Goal: Obtain resource: Download file/media

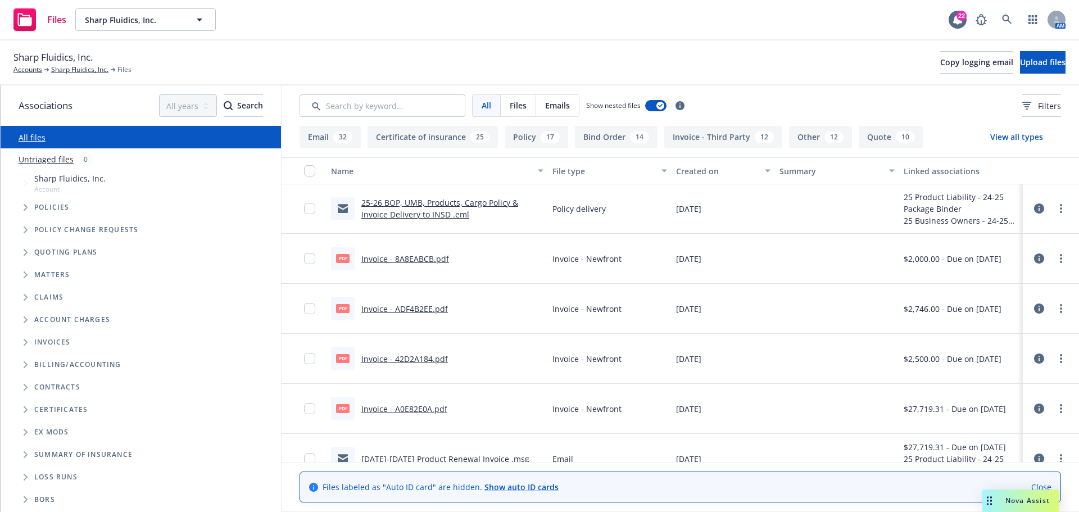
scroll to position [2022, 0]
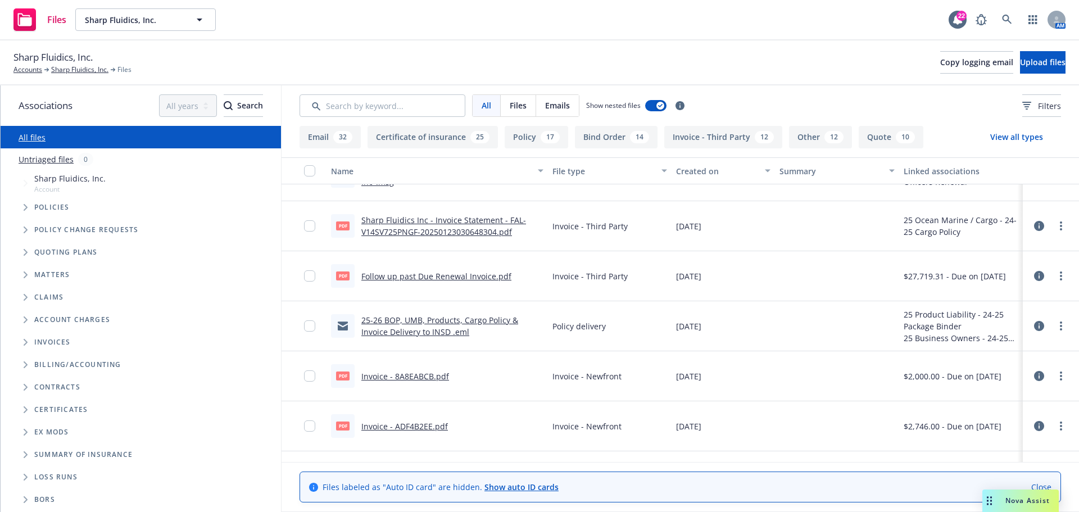
click at [431, 321] on link "25-26 BOP, UMB, Products, Cargo Policy & Invoice Delivery to INSD .eml" at bounding box center [439, 326] width 157 height 22
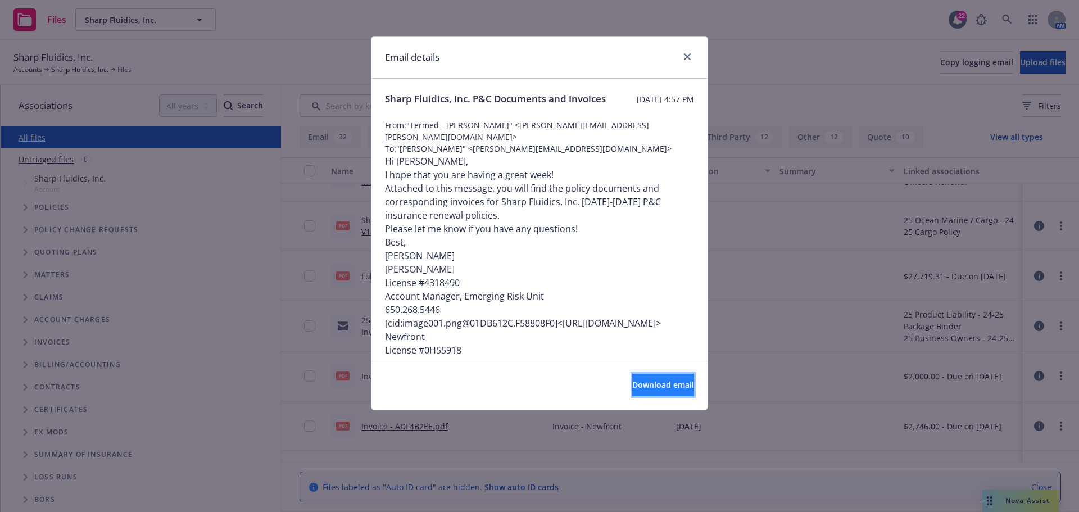
click at [632, 394] on button "Download email" at bounding box center [663, 385] width 62 height 22
drag, startPoint x: 681, startPoint y: 59, endPoint x: 666, endPoint y: 59, distance: 15.7
click at [681, 59] on link "close" at bounding box center [686, 56] width 13 height 13
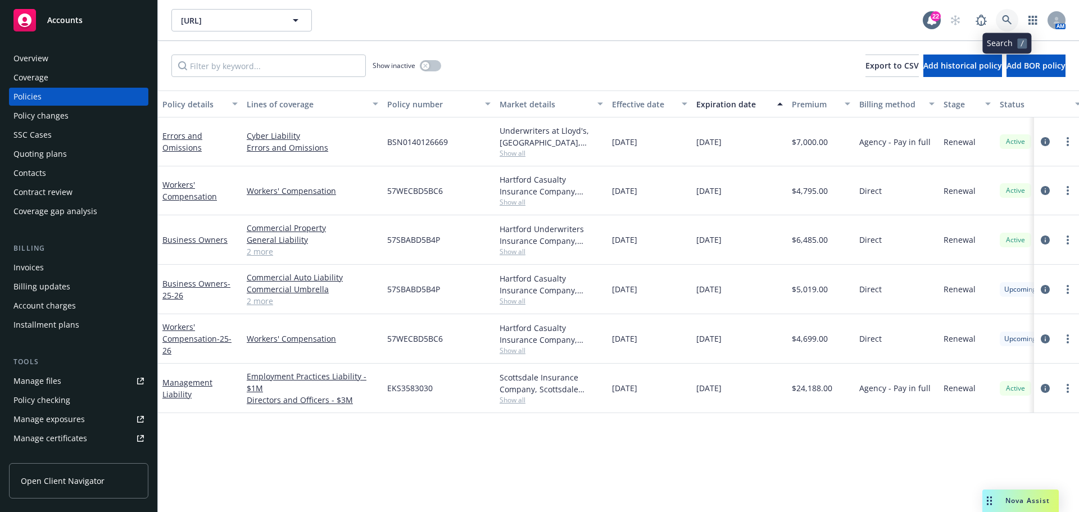
click at [1002, 19] on icon at bounding box center [1007, 20] width 10 height 10
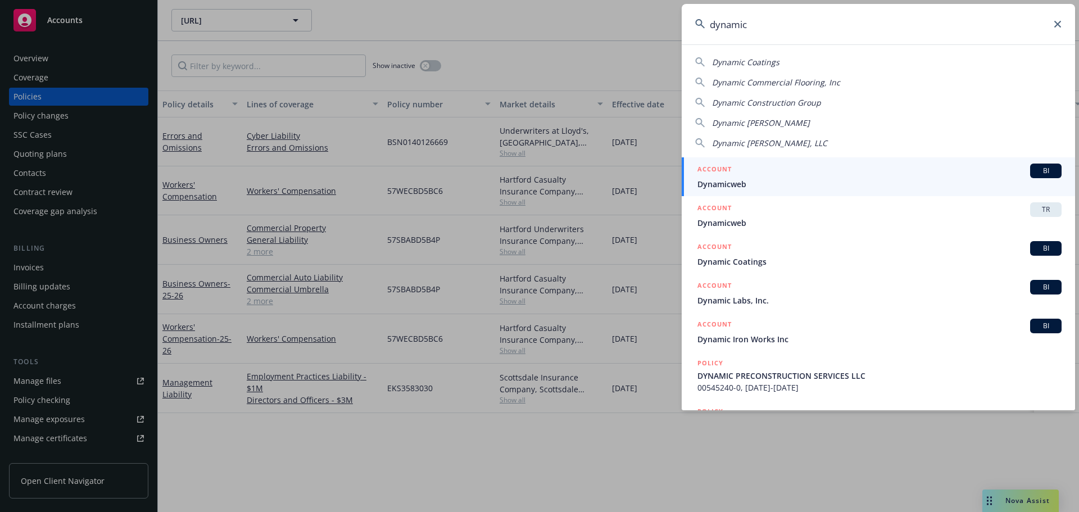
type input "dynamic"
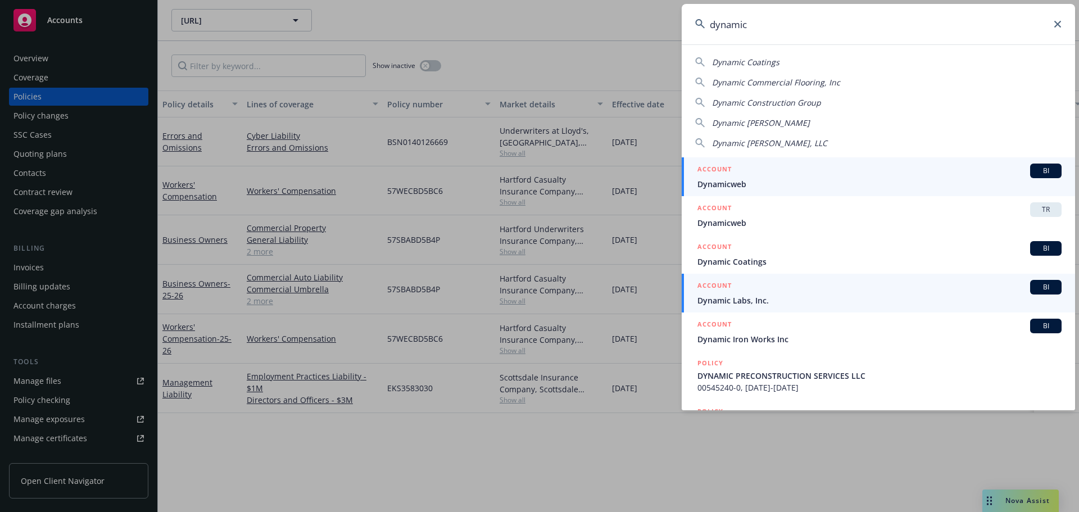
click at [727, 301] on span "Dynamic Labs, Inc." at bounding box center [879, 300] width 364 height 12
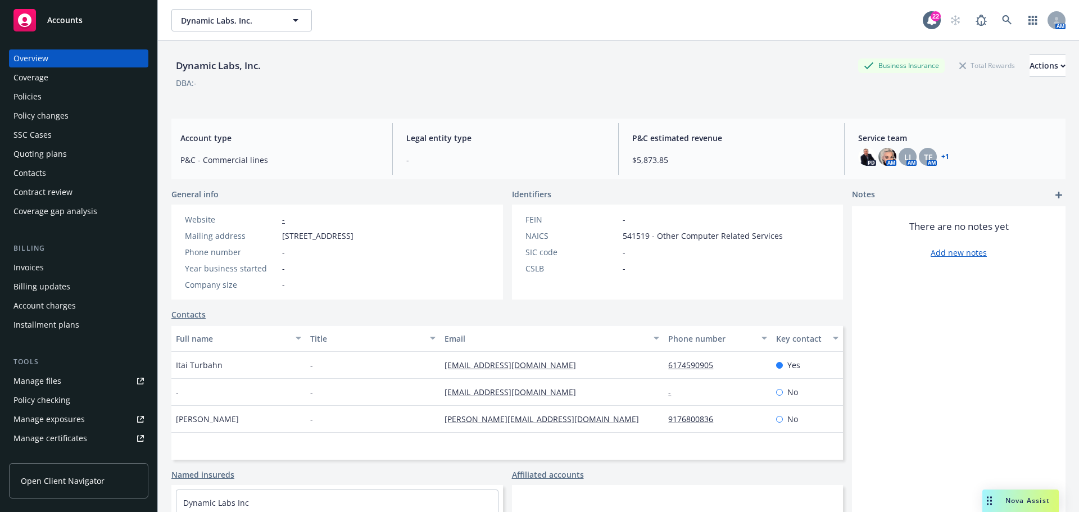
click at [78, 107] on div "Policy changes" at bounding box center [78, 116] width 130 height 18
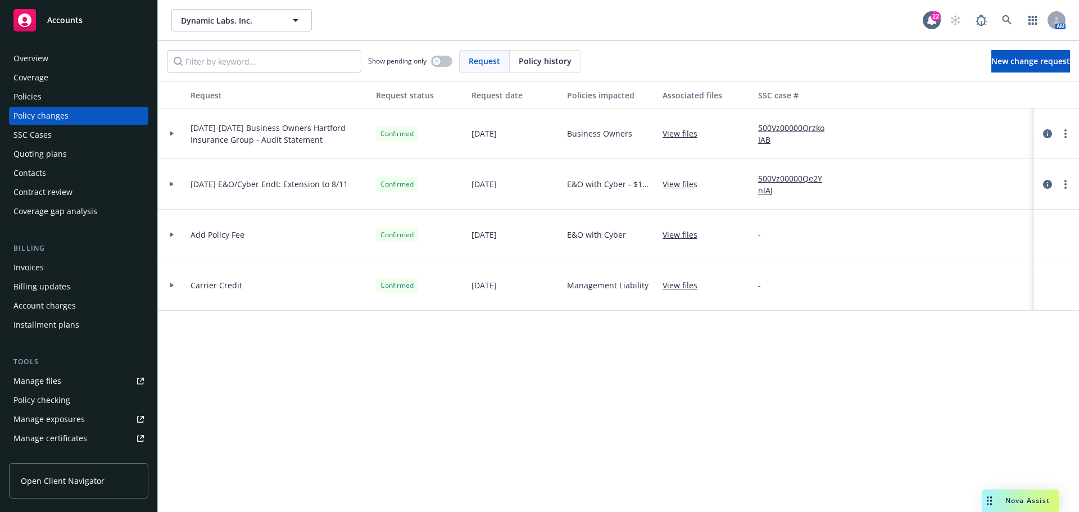
click at [171, 128] on div at bounding box center [172, 133] width 28 height 51
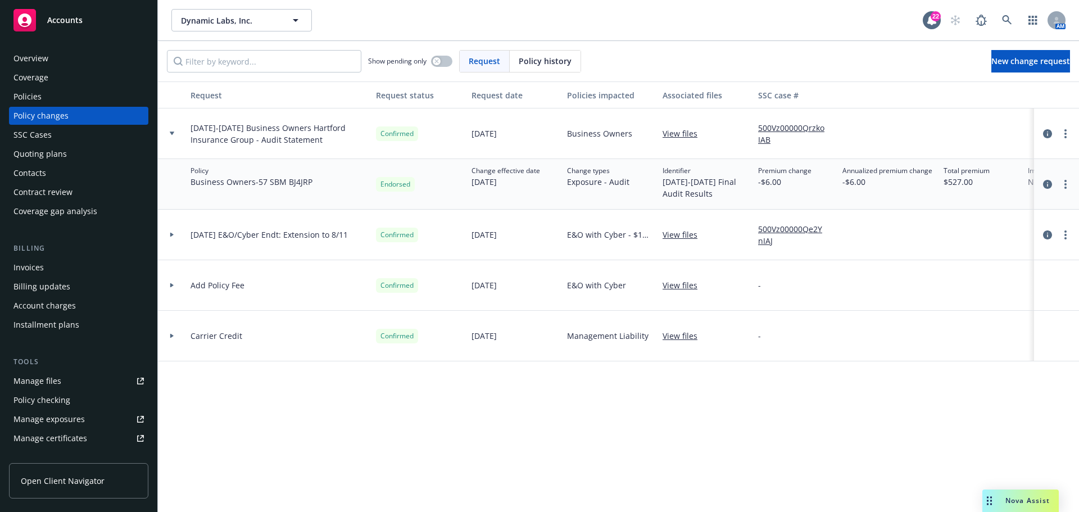
click at [171, 128] on div at bounding box center [172, 133] width 28 height 51
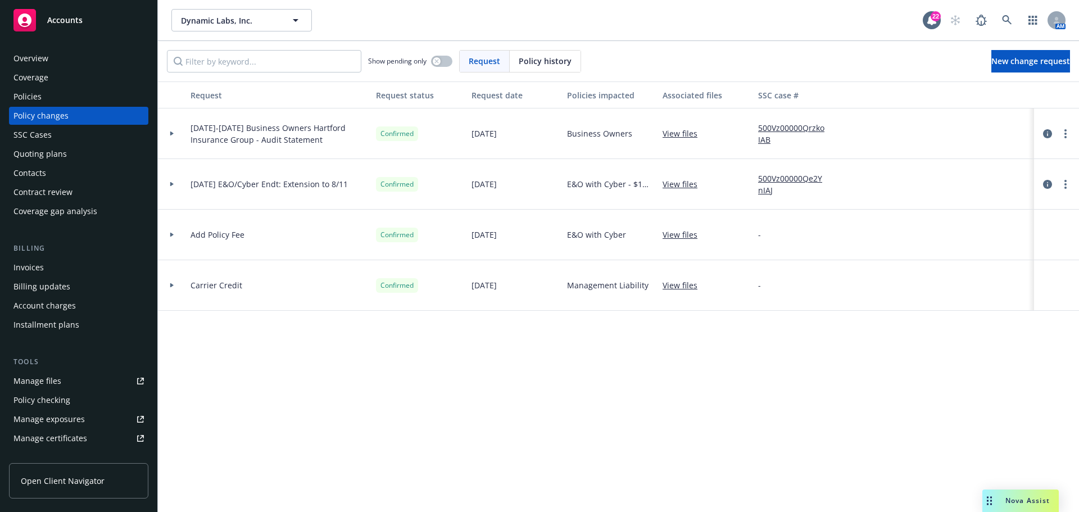
click at [169, 170] on div at bounding box center [172, 184] width 28 height 51
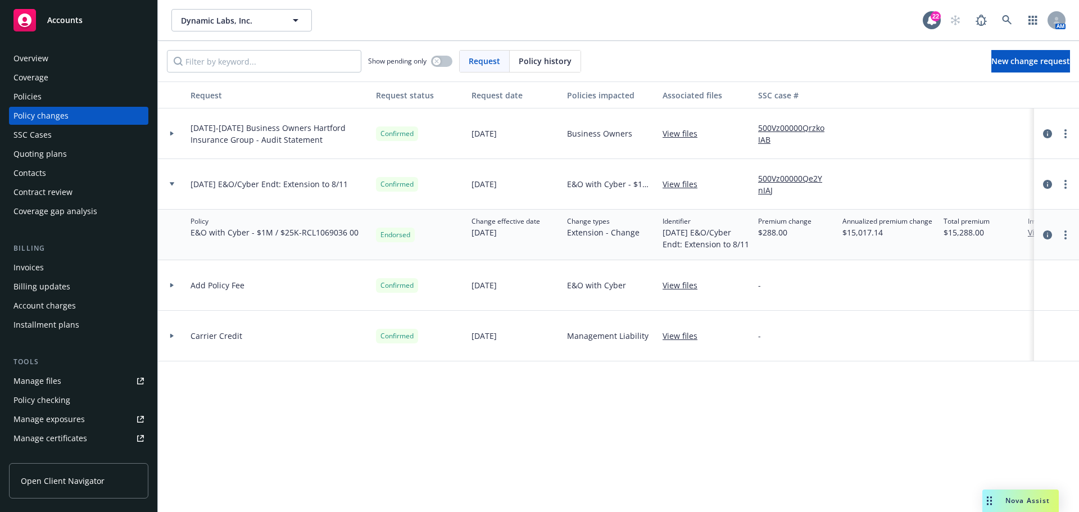
click at [169, 174] on div at bounding box center [172, 184] width 28 height 51
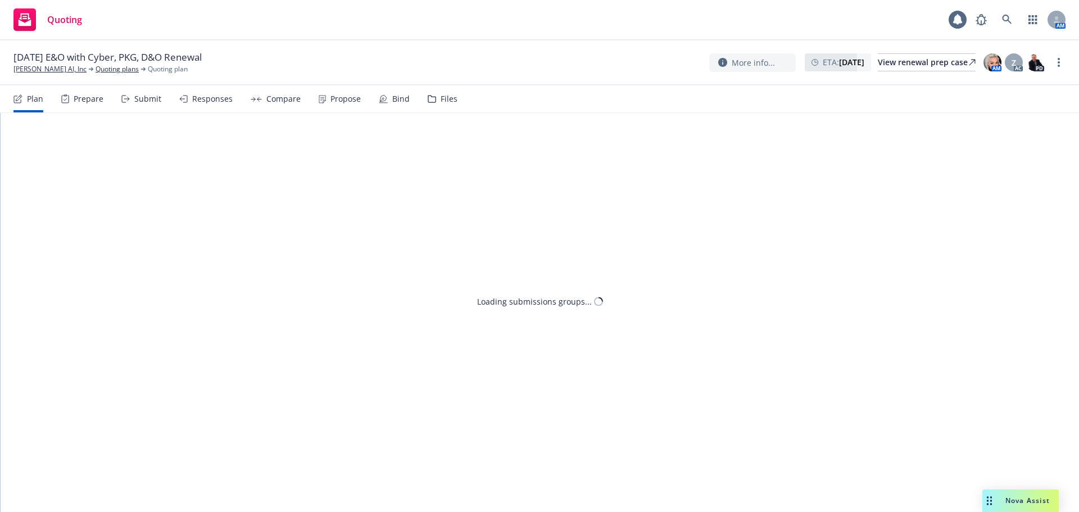
click at [152, 104] on div "Submit" at bounding box center [141, 98] width 40 height 27
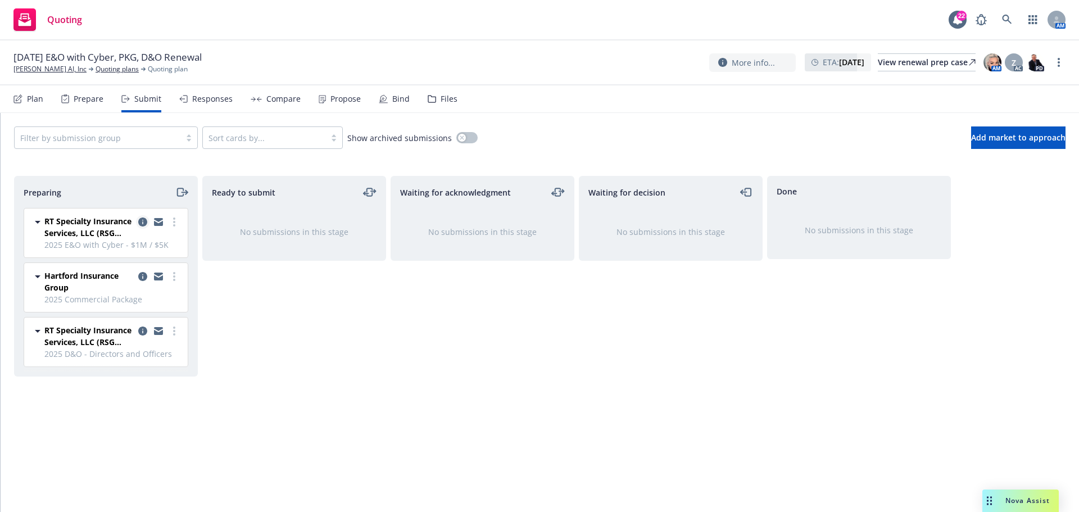
click at [139, 225] on icon "copy logging email" at bounding box center [142, 221] width 9 height 9
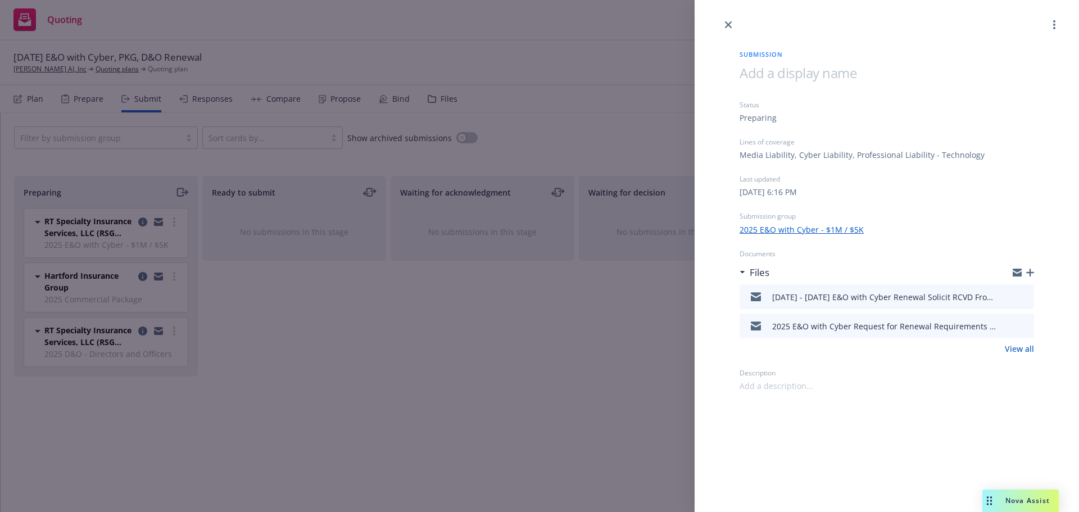
click at [1022, 294] on icon "preview file" at bounding box center [1023, 296] width 10 height 8
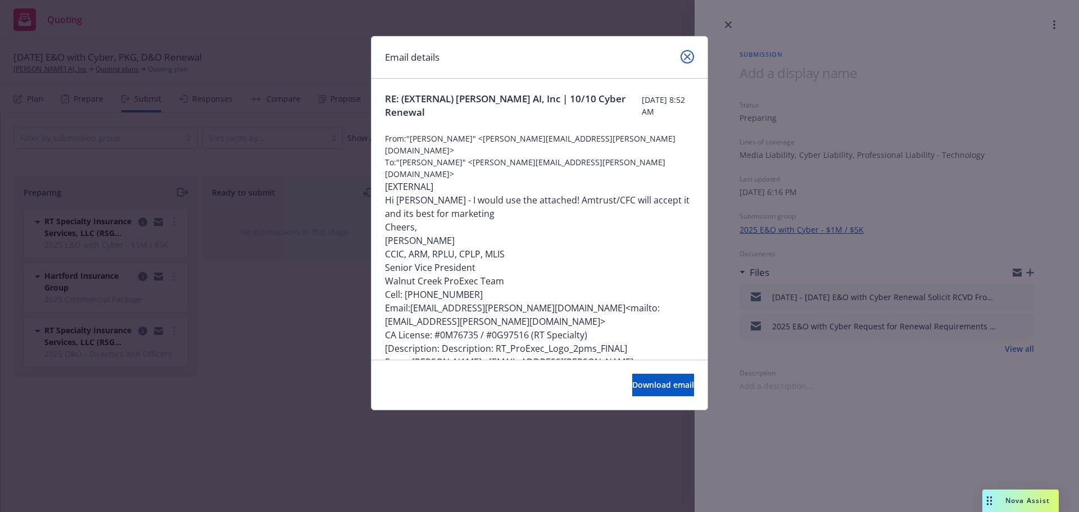
drag, startPoint x: 685, startPoint y: 58, endPoint x: 822, endPoint y: 121, distance: 150.6
click at [685, 58] on icon "close" at bounding box center [687, 56] width 7 height 7
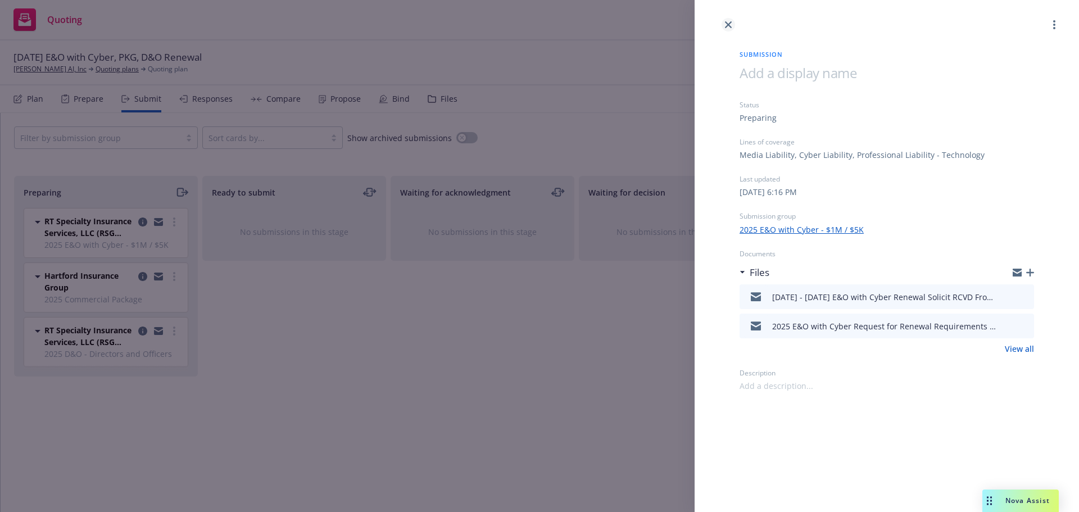
click at [724, 28] on link "close" at bounding box center [727, 24] width 13 height 13
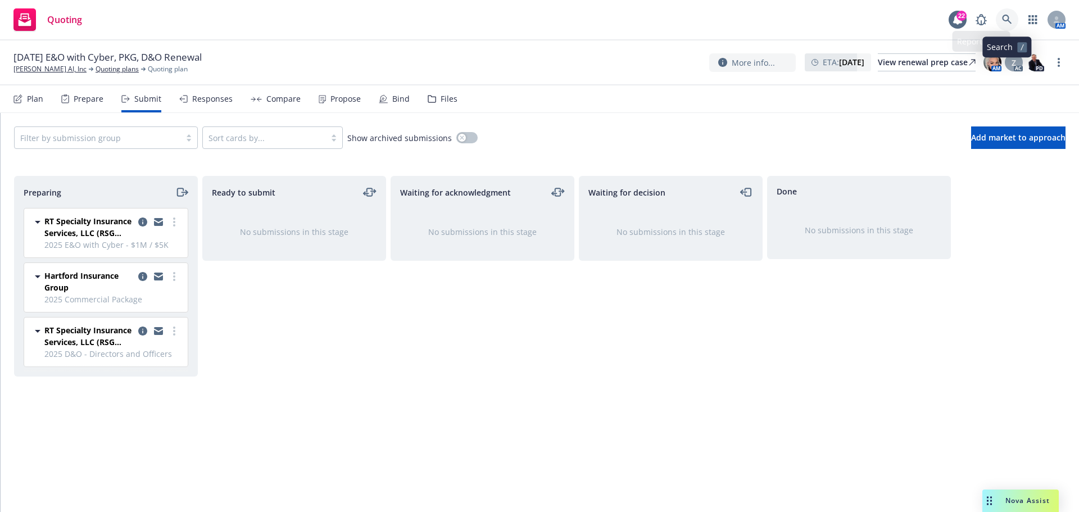
click at [1004, 20] on icon at bounding box center [1007, 20] width 10 height 10
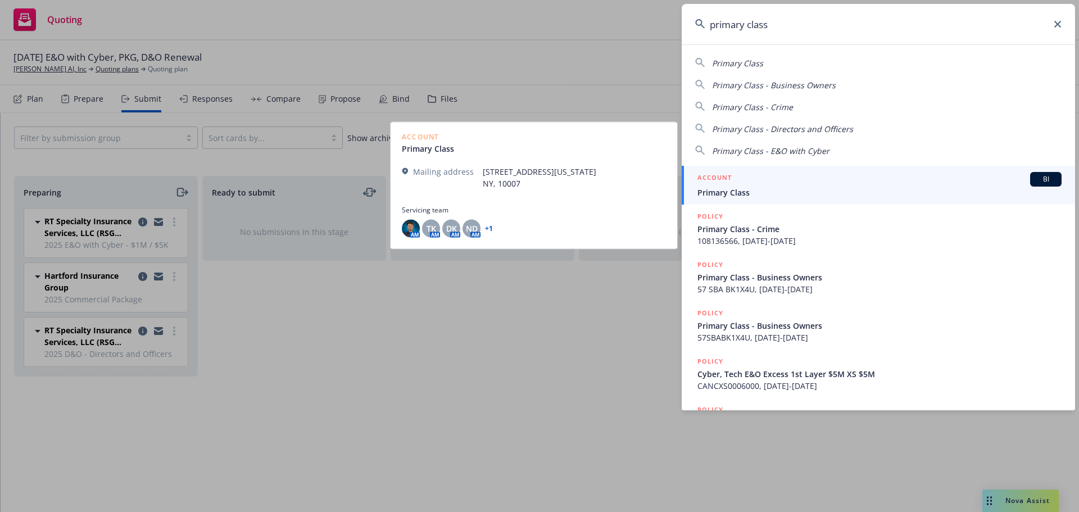
type input "primary class"
click at [766, 189] on span "Primary Class" at bounding box center [879, 193] width 364 height 12
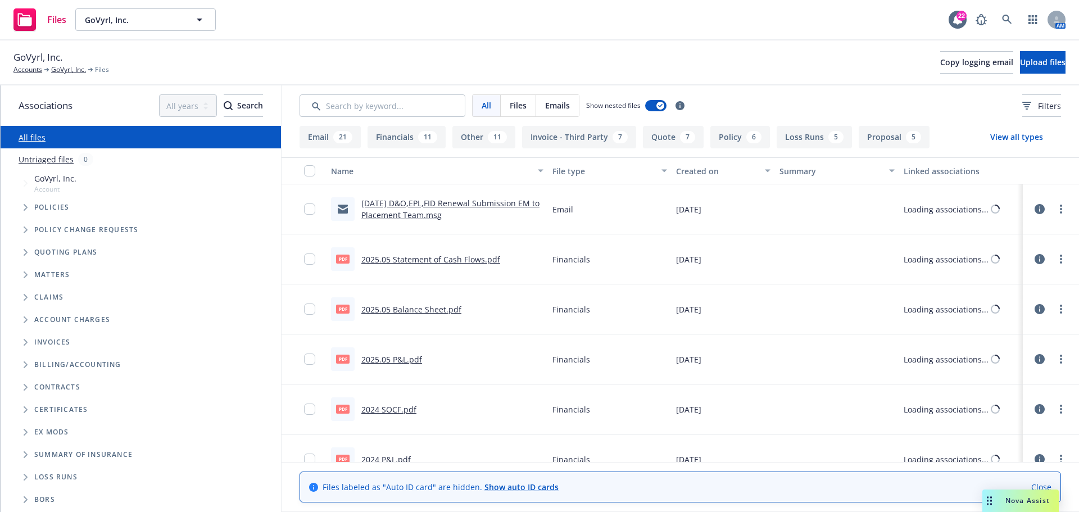
click at [26, 250] on icon "Tree Example" at bounding box center [26, 252] width 4 height 7
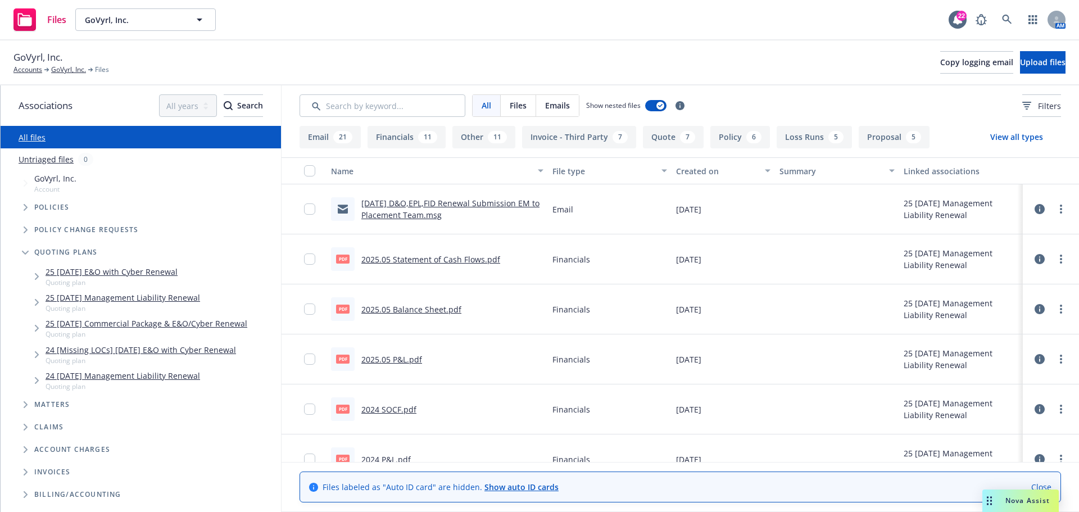
click at [109, 376] on link "24 [DATE] Management Liability Renewal" at bounding box center [123, 376] width 154 height 12
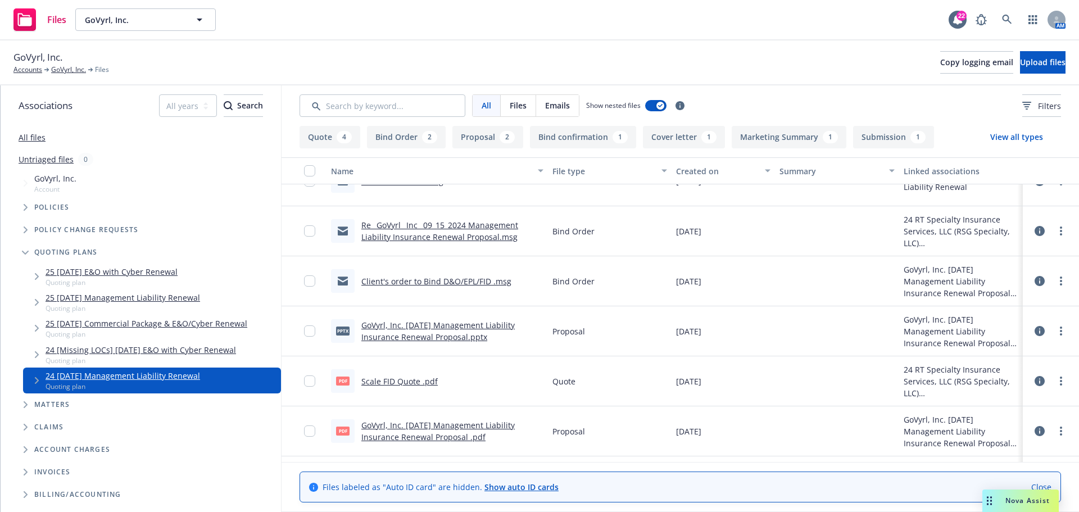
scroll to position [169, 0]
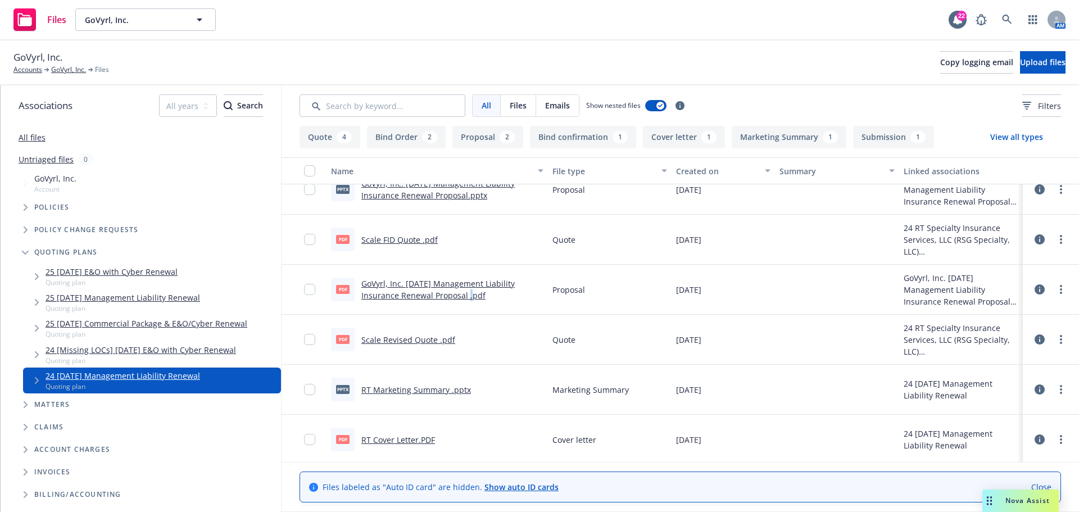
drag, startPoint x: 456, startPoint y: 290, endPoint x: 395, endPoint y: 322, distance: 69.4
click at [458, 313] on div "pdf GoVyrl, Inc. 09/15/2024 Management Liability Insurance Renewal Proposal .pdf" at bounding box center [436, 290] width 221 height 50
click at [310, 286] on input "checkbox" at bounding box center [309, 289] width 11 height 11
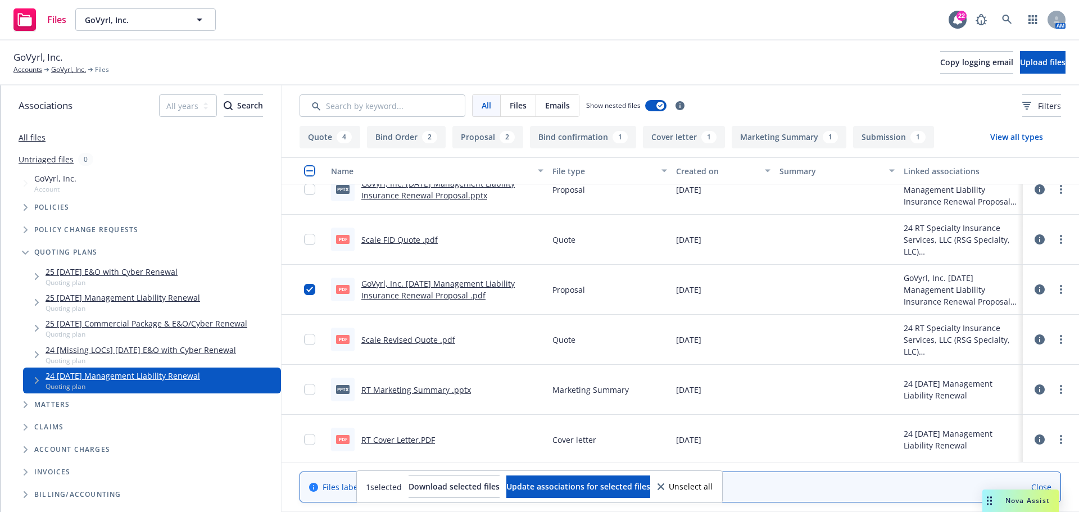
click at [421, 295] on link "GoVyrl, Inc. 09/15/2024 Management Liability Insurance Renewal Proposal .pdf" at bounding box center [437, 289] width 153 height 22
click at [426, 490] on span "Download selected files" at bounding box center [453, 486] width 91 height 11
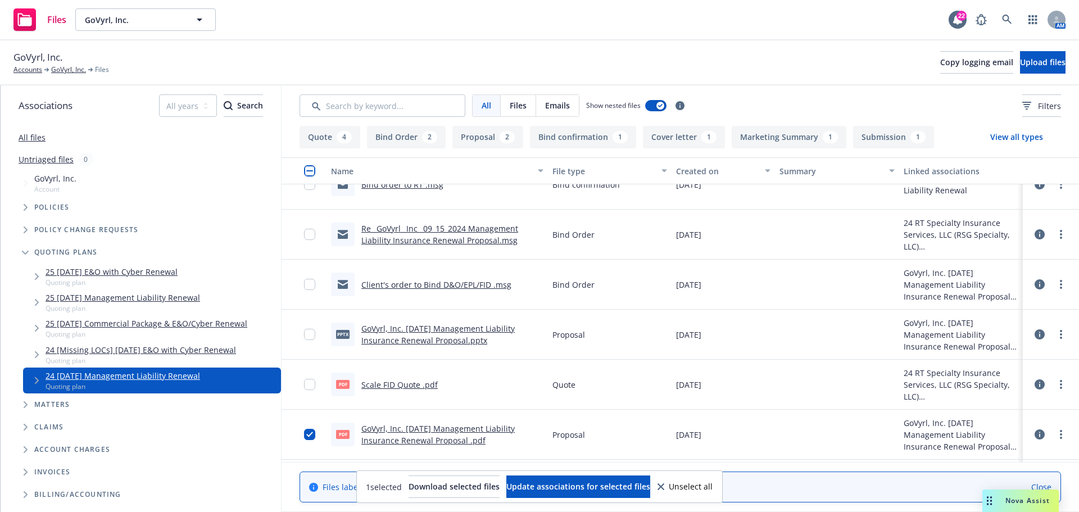
scroll to position [0, 0]
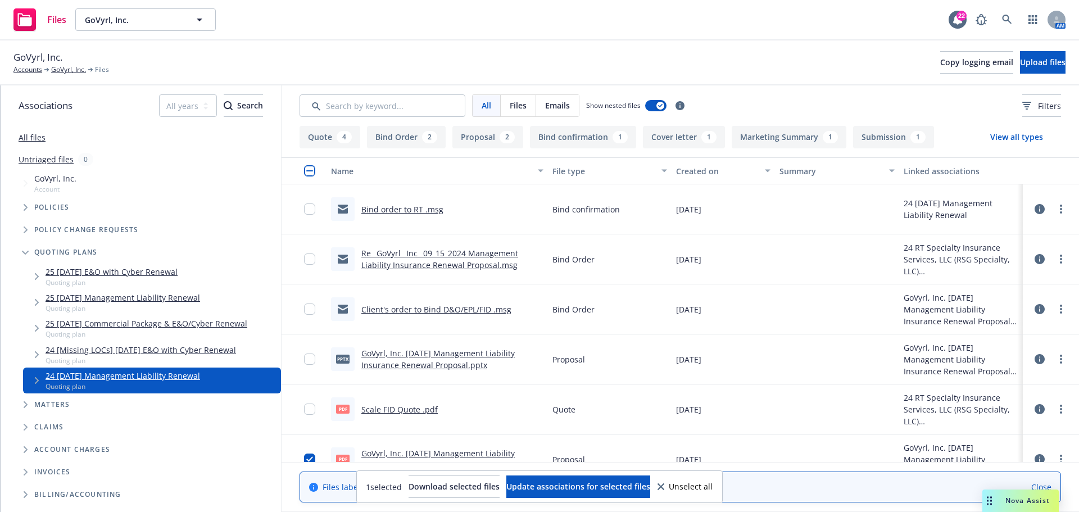
click at [394, 211] on link "Bind order to RT .msg" at bounding box center [402, 209] width 82 height 11
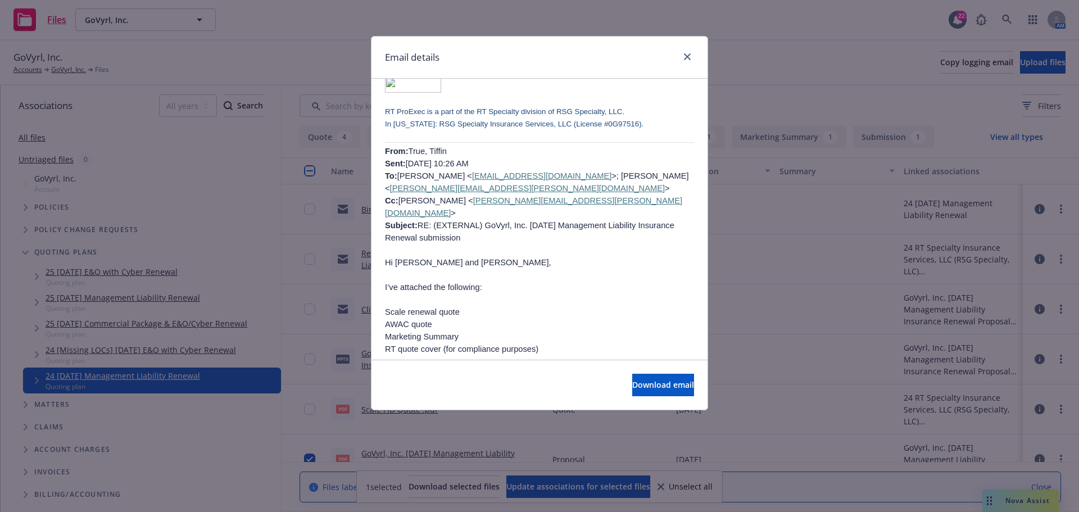
scroll to position [2416, 0]
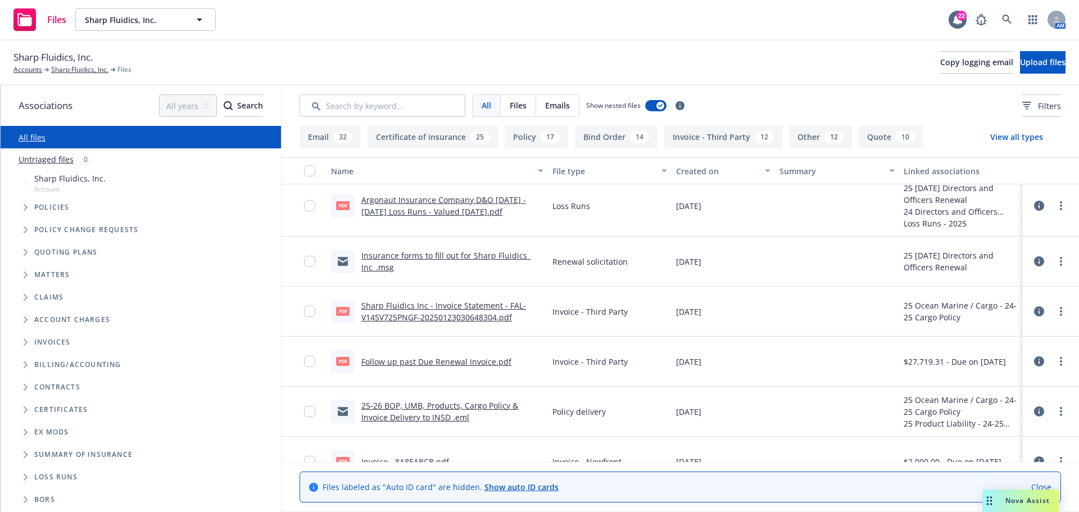
scroll to position [1910, 0]
